Goal: Check status

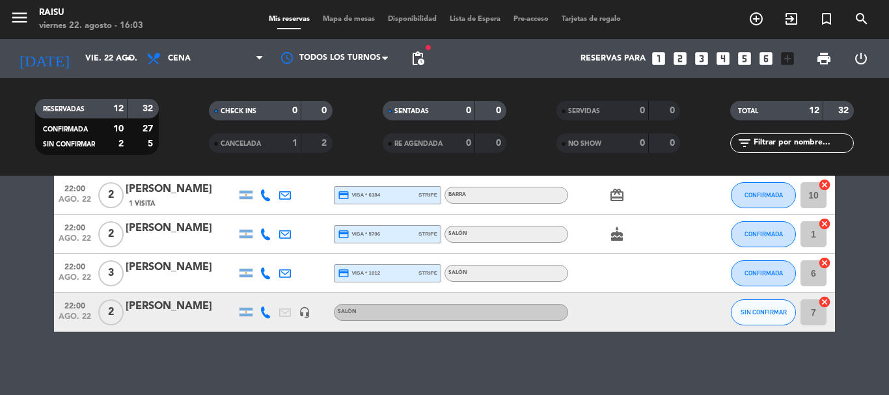
scroll to position [65, 0]
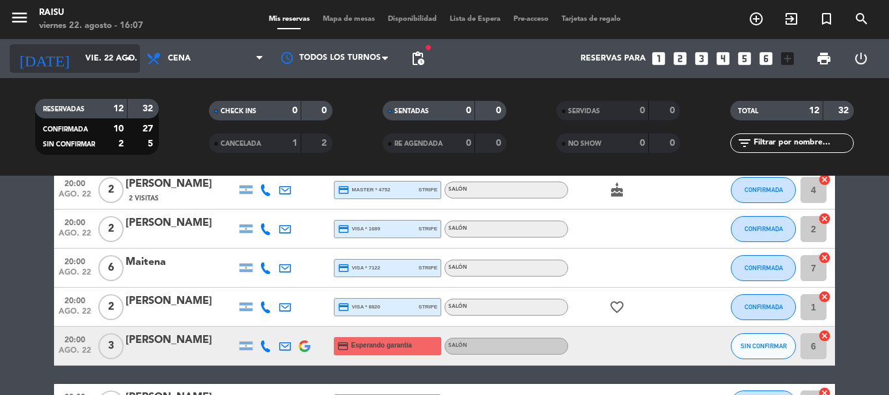
click at [108, 61] on input "vie. 22 ago." at bounding box center [134, 59] width 110 height 22
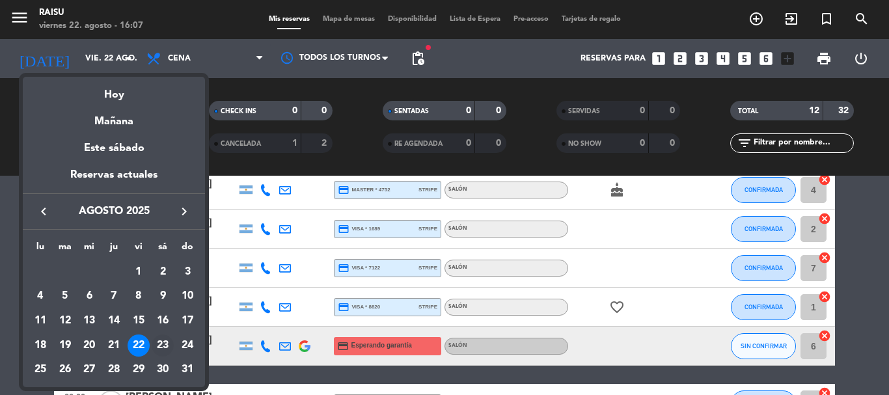
click at [158, 344] on div "23" at bounding box center [163, 346] width 22 height 22
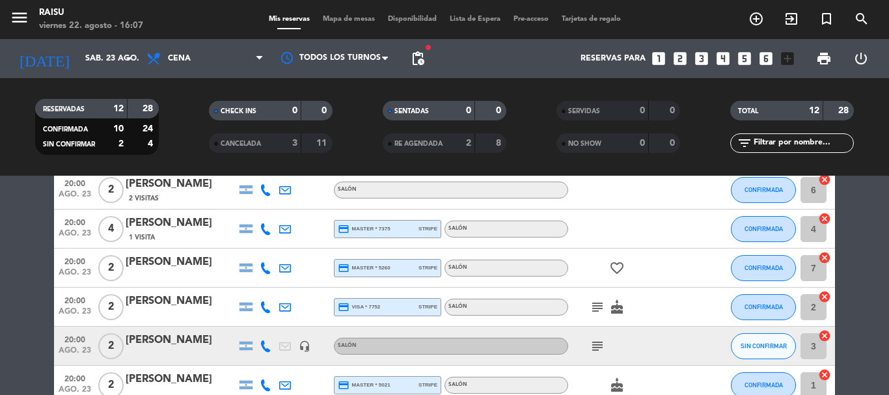
click at [591, 309] on icon "subject" at bounding box center [598, 308] width 16 height 16
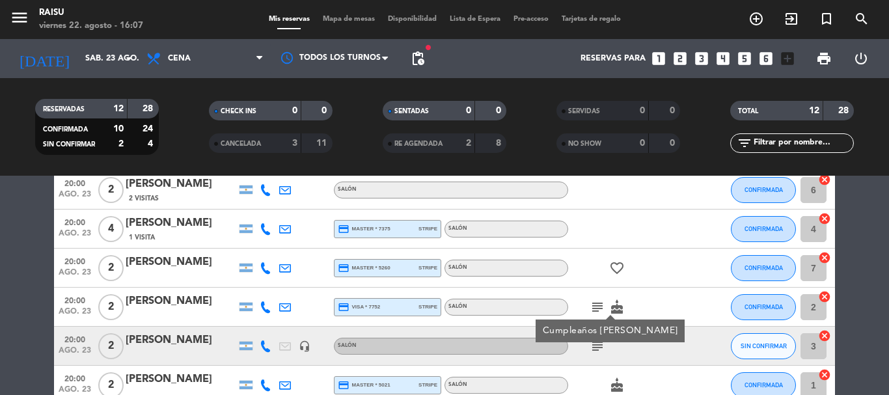
click at [592, 350] on icon "subject" at bounding box center [598, 347] width 16 height 16
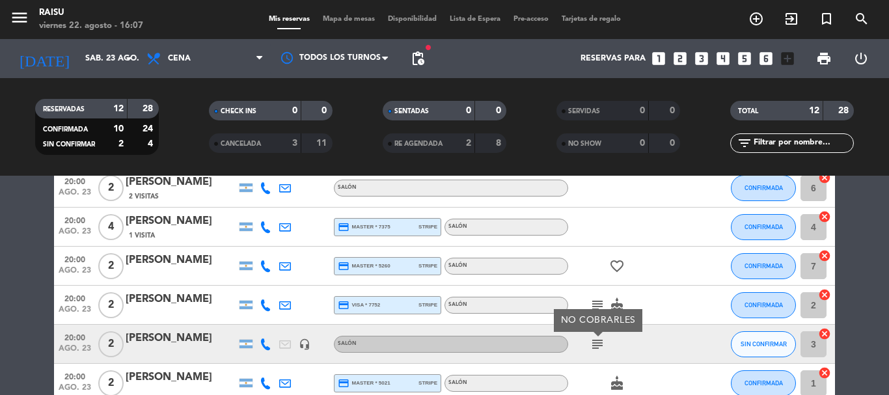
scroll to position [2, 0]
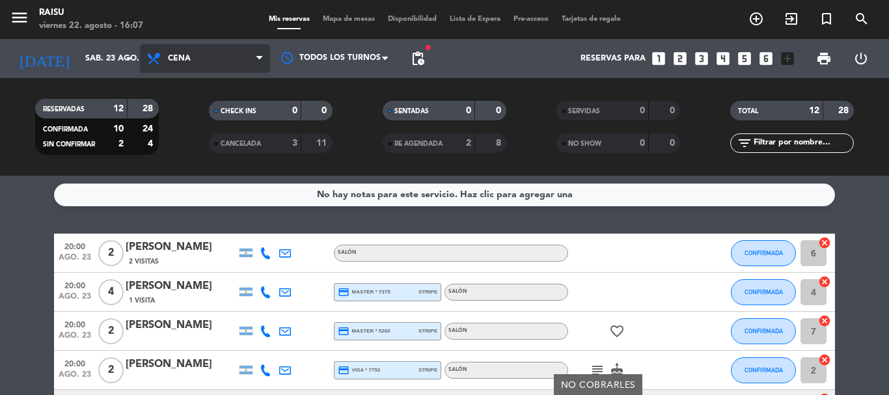
click at [195, 62] on span "Cena" at bounding box center [205, 58] width 130 height 29
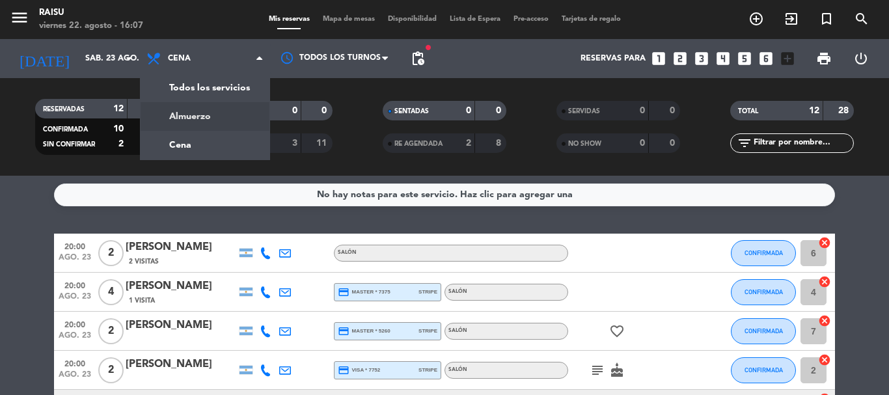
click at [201, 115] on div "menu Raisu [DATE] 22. agosto - 16:07 Mis reservas Mapa de mesas Disponibilidad …" at bounding box center [444, 88] width 889 height 176
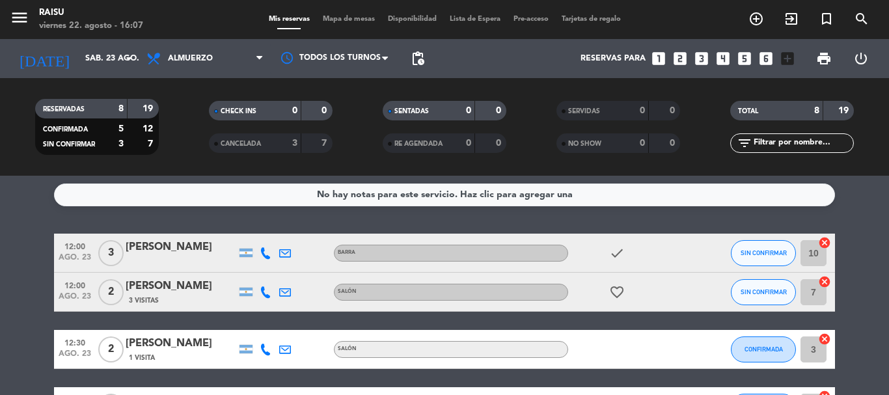
scroll to position [132, 0]
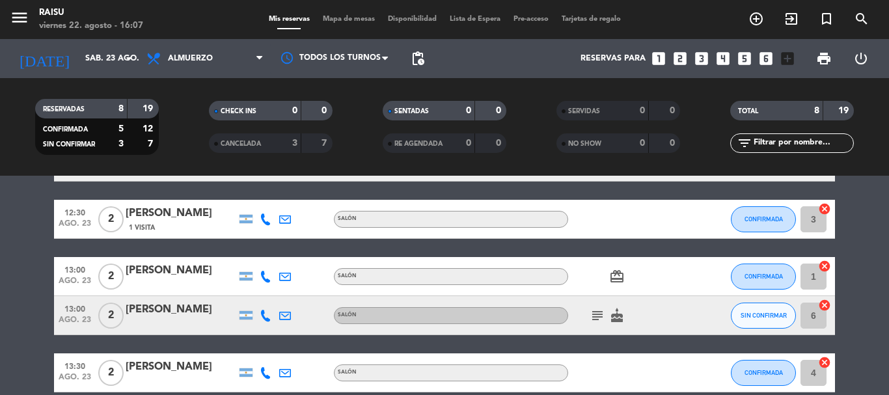
click at [600, 320] on icon "subject" at bounding box center [598, 316] width 16 height 16
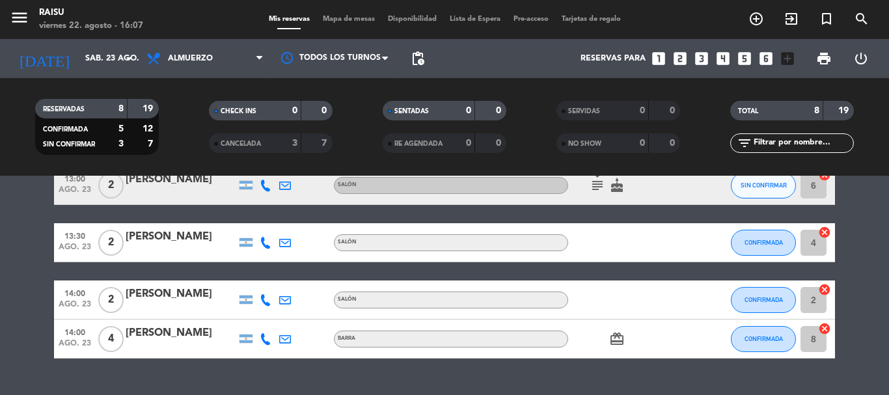
scroll to position [291, 0]
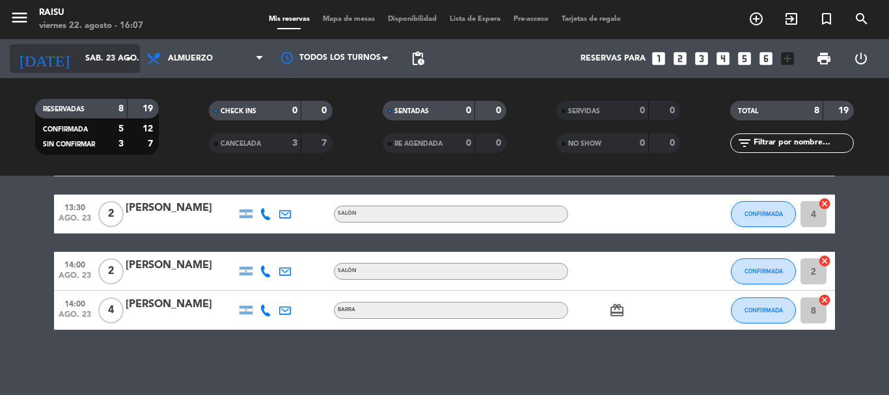
click at [79, 63] on input "sáb. 23 ago." at bounding box center [134, 59] width 110 height 22
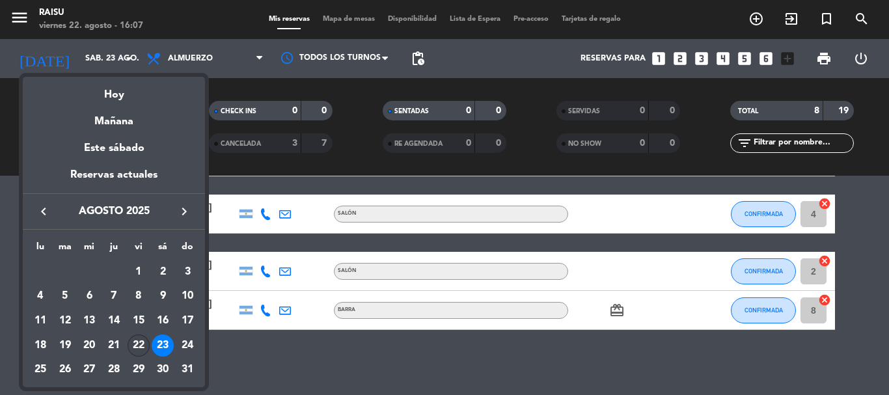
click at [139, 348] on div "22" at bounding box center [139, 346] width 22 height 22
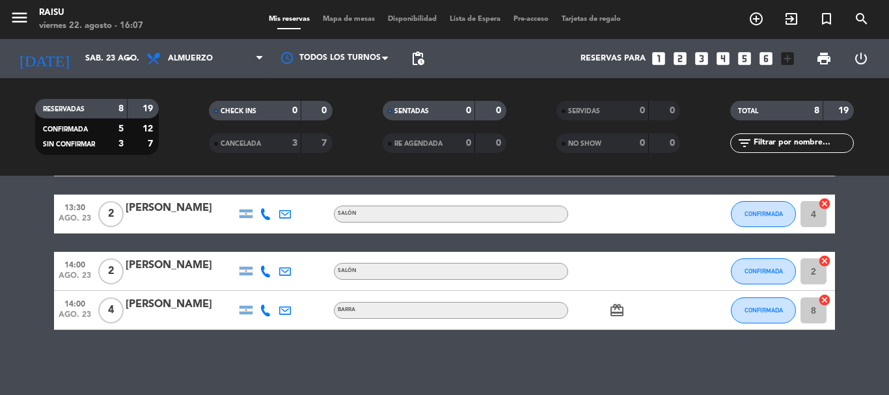
type input "vie. 22 ago."
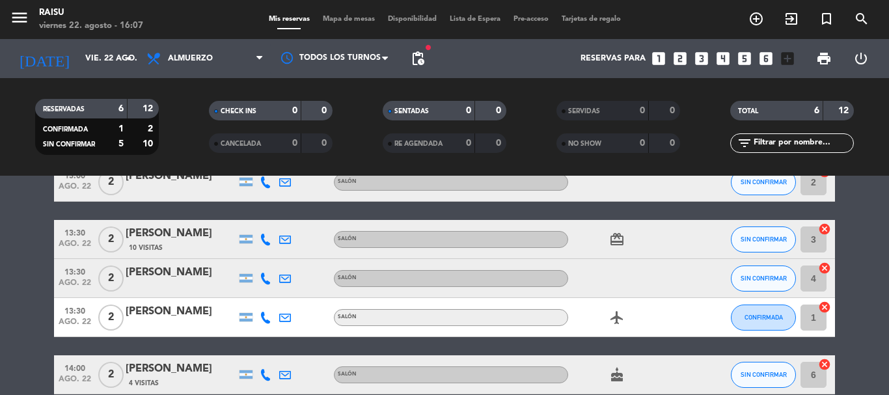
scroll to position [195, 0]
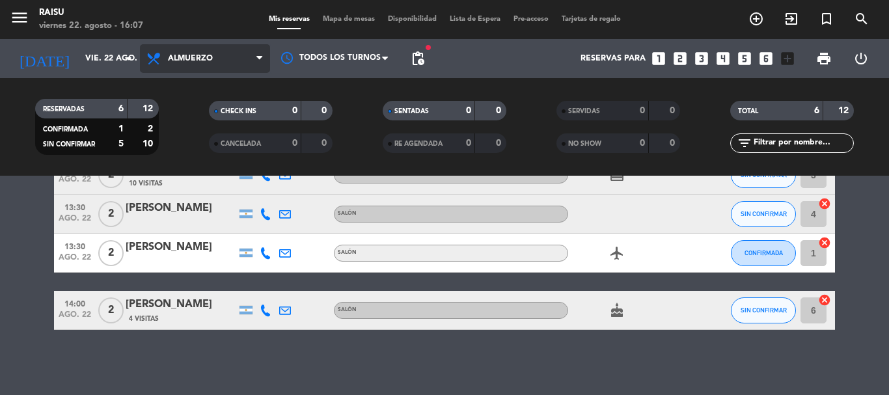
click at [207, 57] on span "Almuerzo" at bounding box center [190, 58] width 45 height 9
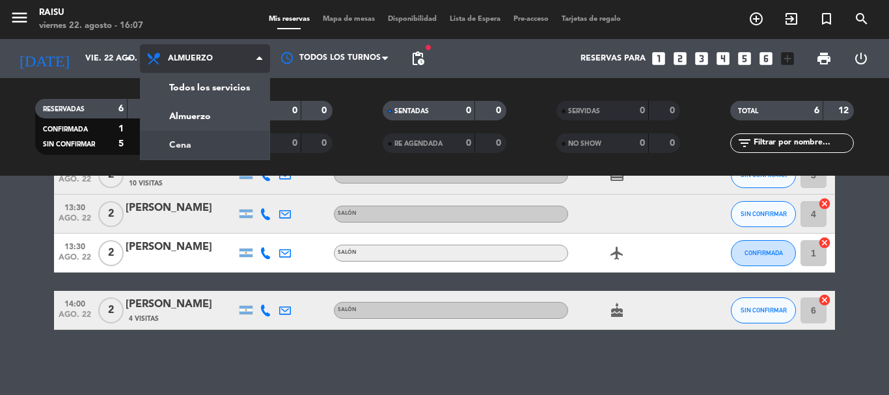
click at [219, 151] on div "menu Raisu [DATE] 22. agosto - 16:07 Mis reservas Mapa de mesas Disponibilidad …" at bounding box center [444, 88] width 889 height 176
